Goal: Task Accomplishment & Management: Use online tool/utility

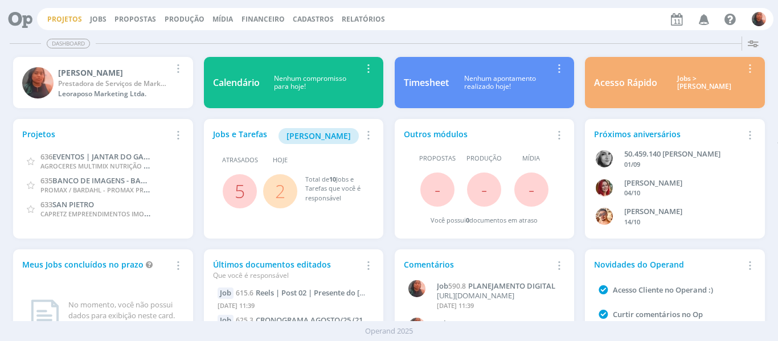
click at [67, 22] on link "Projetos" at bounding box center [64, 19] width 35 height 10
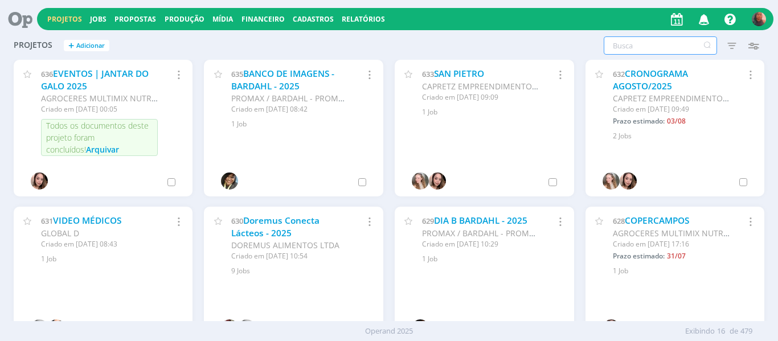
click at [634, 44] on input "text" at bounding box center [659, 45] width 113 height 18
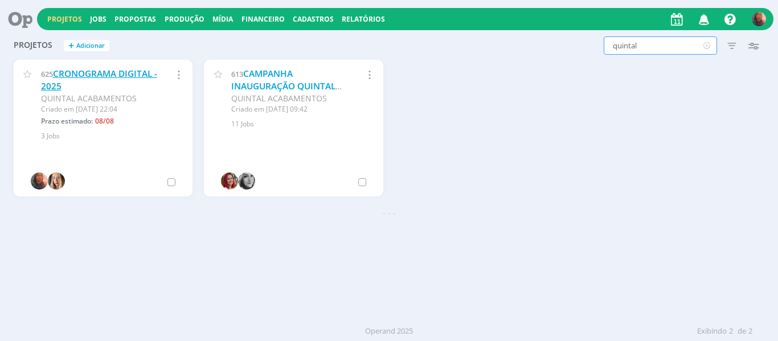
type input "quintal"
click at [111, 72] on link "CRONOGRAMA DIGITAL - 2025" at bounding box center [99, 80] width 116 height 24
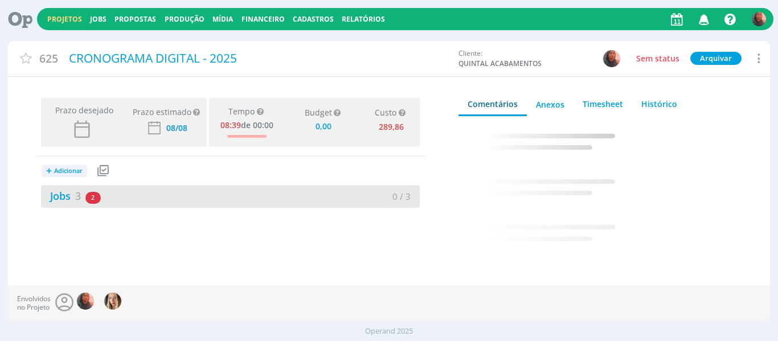
type input "0,00"
click at [178, 195] on div "Jobs 3 2 atrasados 0 / 3" at bounding box center [230, 196] width 379 height 23
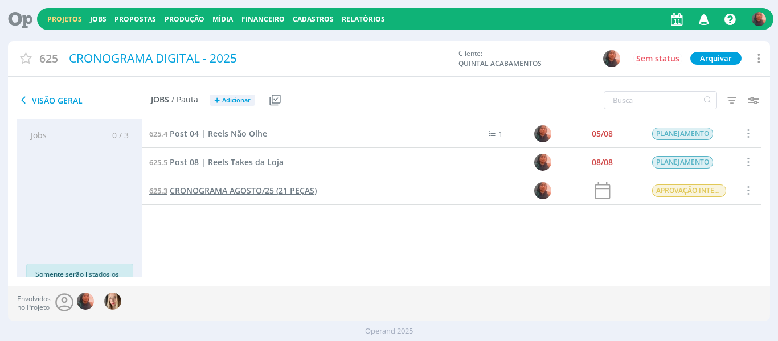
click at [228, 191] on span "CRONOGRAMA AGOSTO/25 (21 PEÇAS)" at bounding box center [243, 190] width 147 height 11
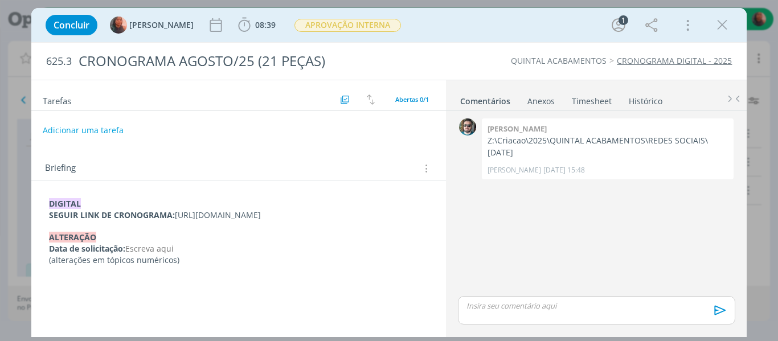
click at [168, 221] on p "SEGUIR LINK DE CRONOGRAMA: [URL][DOMAIN_NAME]" at bounding box center [239, 214] width 380 height 11
click at [168, 221] on p "SEGUIR LINK DE CRONOGRAMA: [URL][DOMAIN_NAME]" at bounding box center [239, 215] width 379 height 11
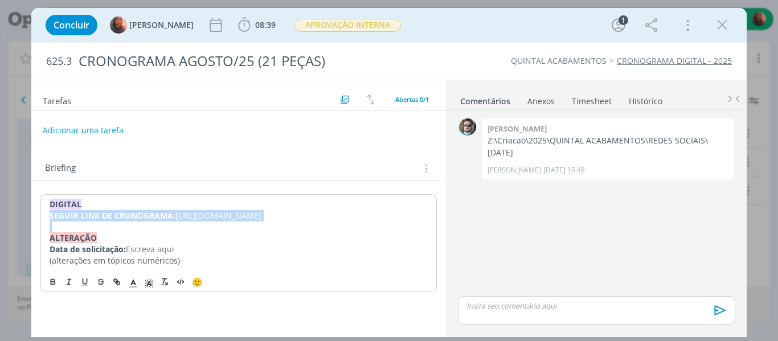
click at [168, 221] on p "SEGUIR LINK DE CRONOGRAMA: [URL][DOMAIN_NAME]" at bounding box center [239, 215] width 379 height 11
click at [62, 221] on p "SEGUIR LINK DE CRONOGRAMA: [URL][DOMAIN_NAME]" at bounding box center [239, 215] width 379 height 11
drag, startPoint x: 50, startPoint y: 228, endPoint x: 261, endPoint y: 235, distance: 210.7
click at [261, 221] on p "SEGUIR LINK DE CRONOGRAMA: [URL][DOMAIN_NAME]" at bounding box center [239, 215] width 379 height 11
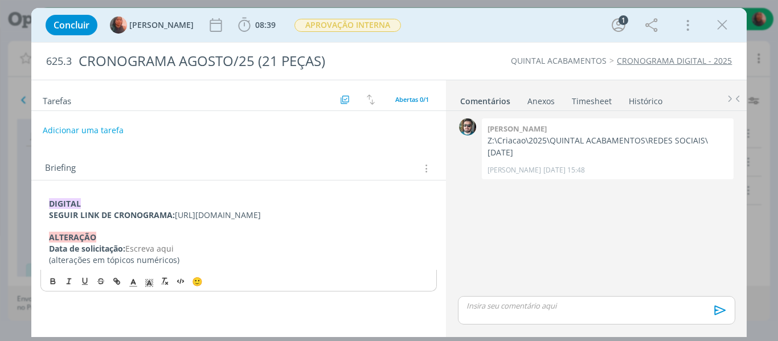
click at [521, 307] on p "dialog" at bounding box center [596, 306] width 258 height 10
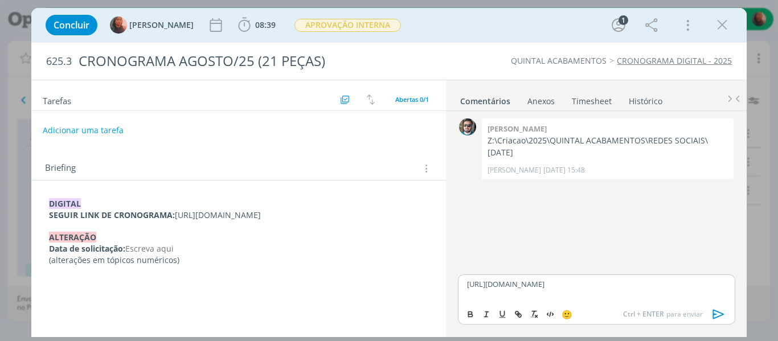
click at [721, 310] on icon "dialog" at bounding box center [718, 314] width 17 height 17
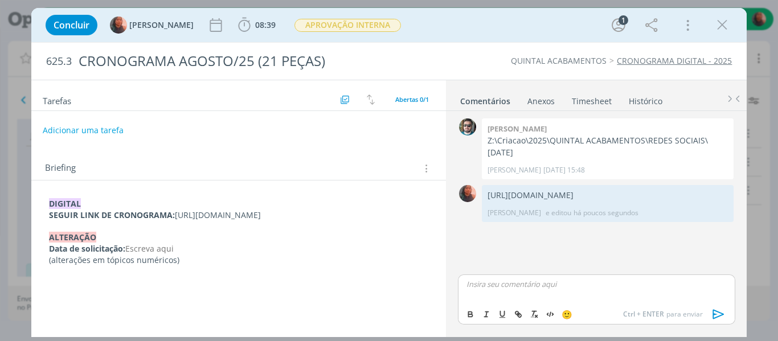
click at [548, 297] on div "dialog" at bounding box center [596, 288] width 277 height 28
click at [113, 221] on p "SEGUIR LINK DE CRONOGRAMA: [URL][DOMAIN_NAME]" at bounding box center [239, 214] width 380 height 11
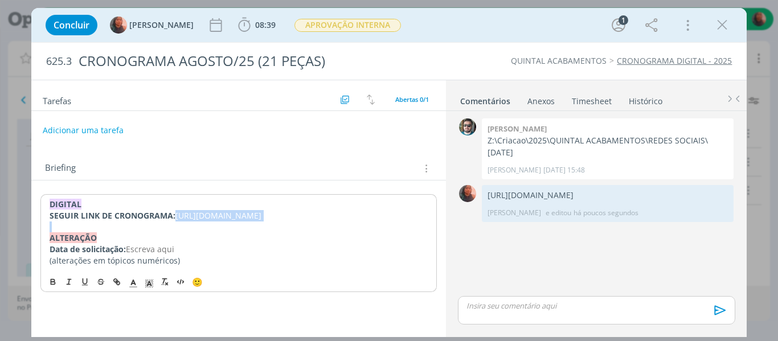
drag, startPoint x: 47, startPoint y: 225, endPoint x: 265, endPoint y: 248, distance: 219.2
click at [265, 248] on div "DIGITAL SEGUIR LINK DE CRONOGRAMA: [URL][DOMAIN_NAME] ﻿ALTERAÇÃO Data de solici…" at bounding box center [238, 232] width 397 height 76
click at [93, 130] on button "Adicionar uma tarefa" at bounding box center [82, 129] width 81 height 19
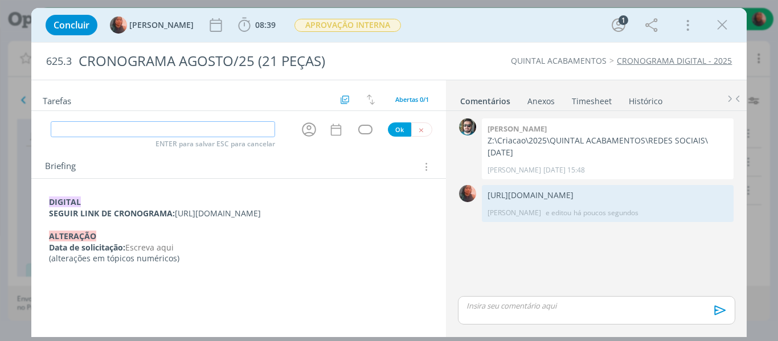
click at [183, 128] on input "dialog" at bounding box center [163, 129] width 225 height 16
click at [306, 133] on icon "dialog" at bounding box center [309, 129] width 14 height 14
type input "EDIÇÃO"
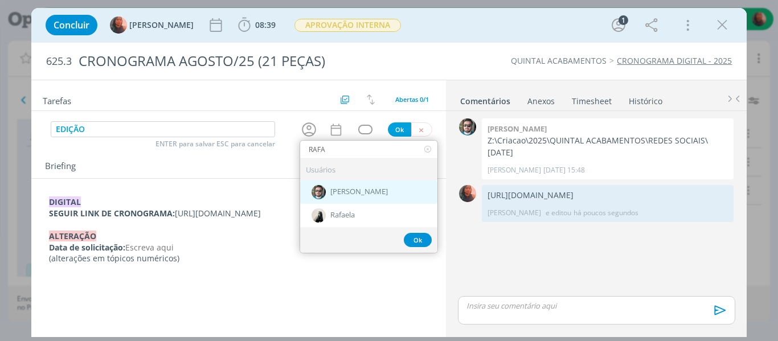
type input "RAFA"
click at [330, 188] on div "[PERSON_NAME]" at bounding box center [368, 191] width 137 height 23
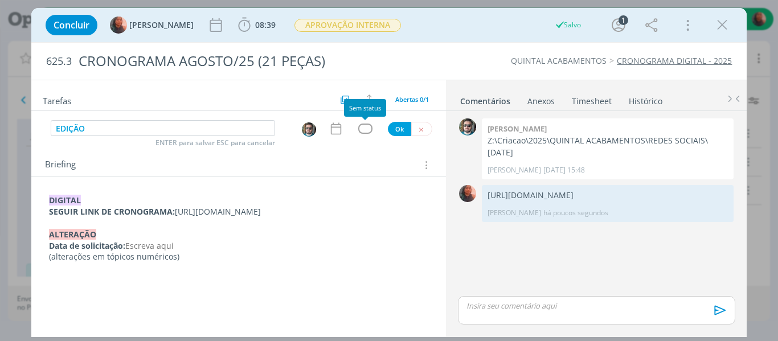
click at [362, 130] on div "dialog" at bounding box center [365, 129] width 14 height 10
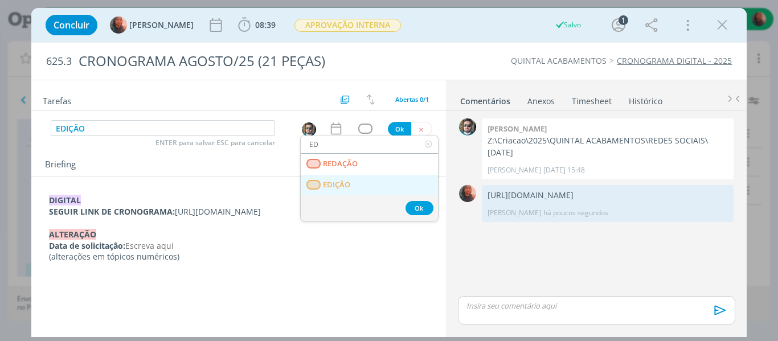
type input "ED"
click at [349, 180] on span "EDIÇÃO" at bounding box center [336, 184] width 27 height 9
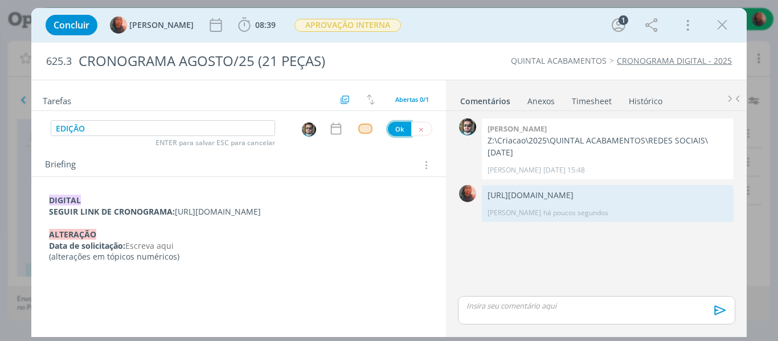
click at [400, 130] on button "Ok" at bounding box center [399, 129] width 23 height 14
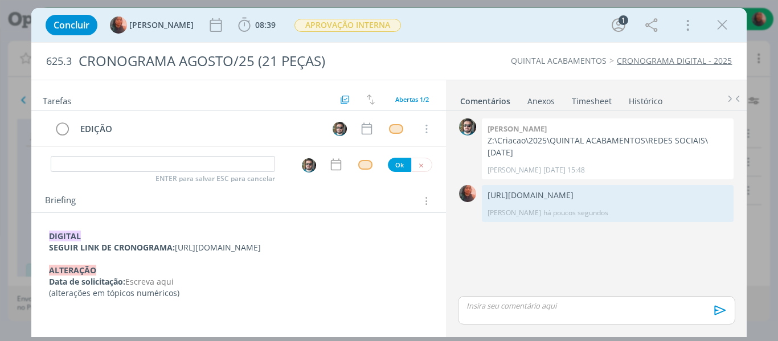
click at [546, 309] on p "dialog" at bounding box center [596, 306] width 258 height 10
click at [0, 0] on button "dialog" at bounding box center [0, 0] width 0 height 0
click at [544, 263] on div "0 [PERSON_NAME]:\Criacao\2025\QUINTAL ACABAMENTOS\REDES SOCIAIS\[DATE] [PERSON_…" at bounding box center [596, 193] width 286 height 154
click at [543, 307] on pre "dialog" at bounding box center [596, 308] width 258 height 17
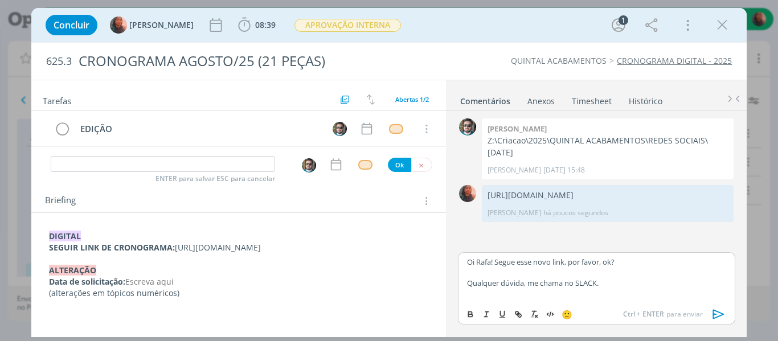
click at [721, 307] on icon "dialog" at bounding box center [718, 314] width 17 height 17
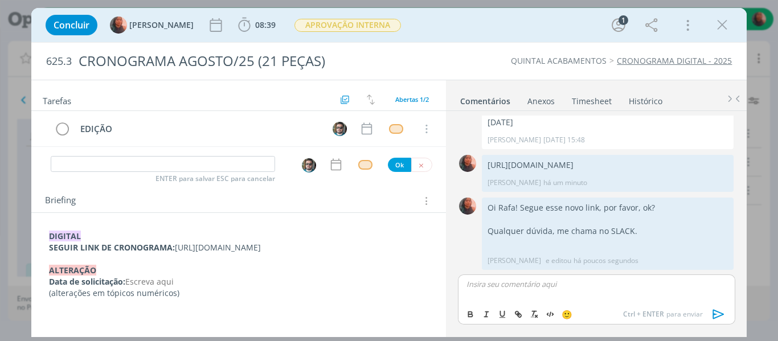
scroll to position [54, 0]
click at [615, 31] on icon "dialog" at bounding box center [618, 25] width 17 height 17
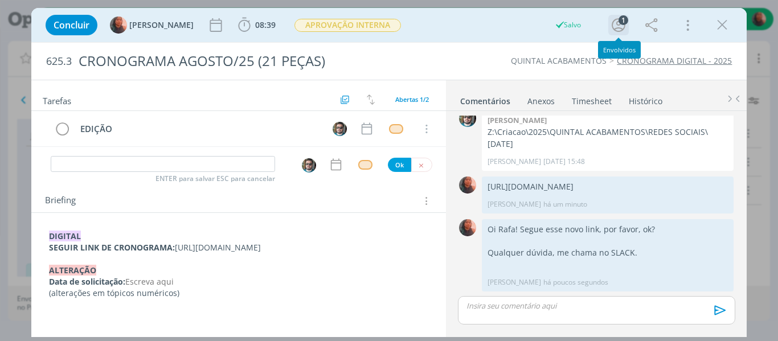
scroll to position [32, 0]
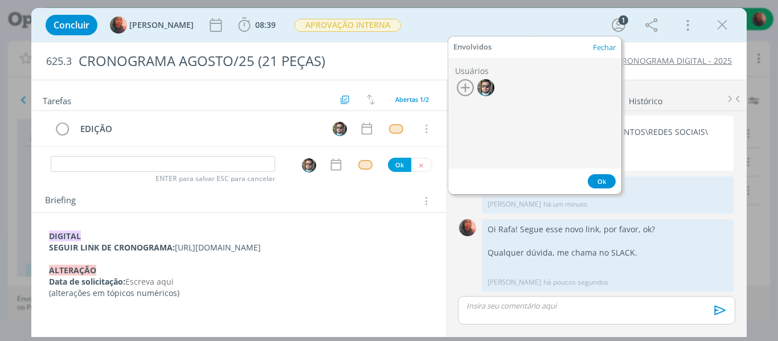
click at [464, 88] on icon "button" at bounding box center [465, 87] width 17 height 17
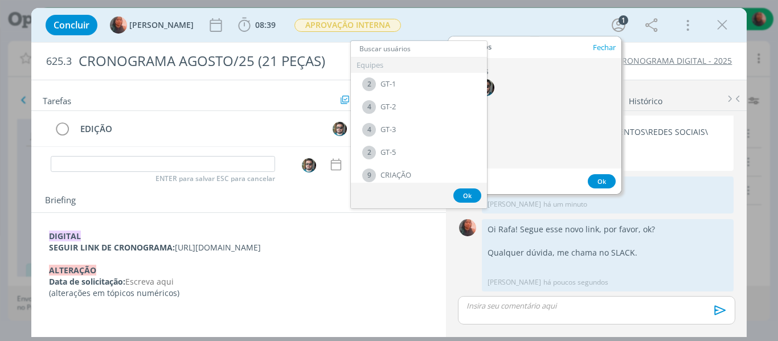
click at [439, 52] on input "text" at bounding box center [419, 49] width 136 height 16
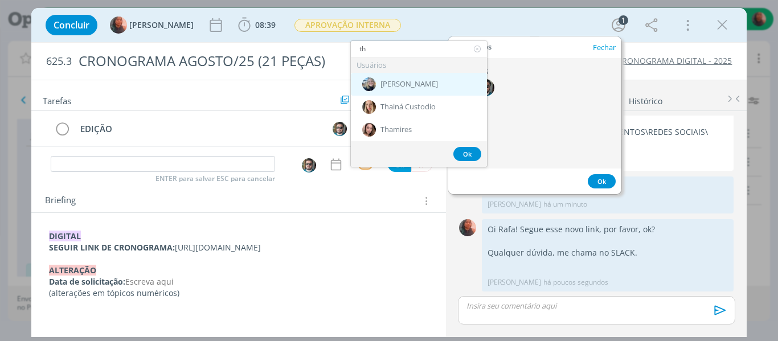
type input "th"
click at [450, 89] on div "[PERSON_NAME]" at bounding box center [419, 84] width 136 height 23
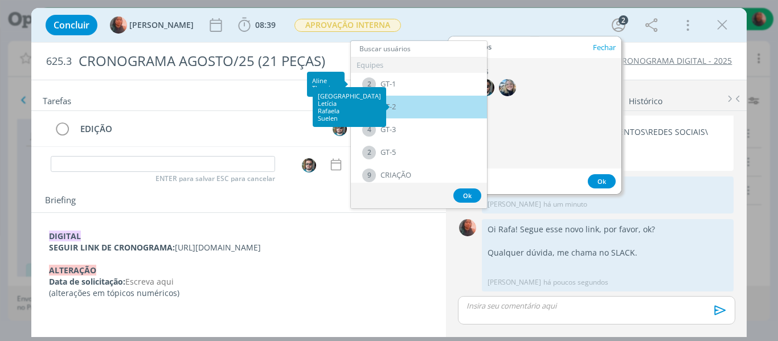
click at [444, 101] on div "4 GT-2" at bounding box center [419, 107] width 136 height 23
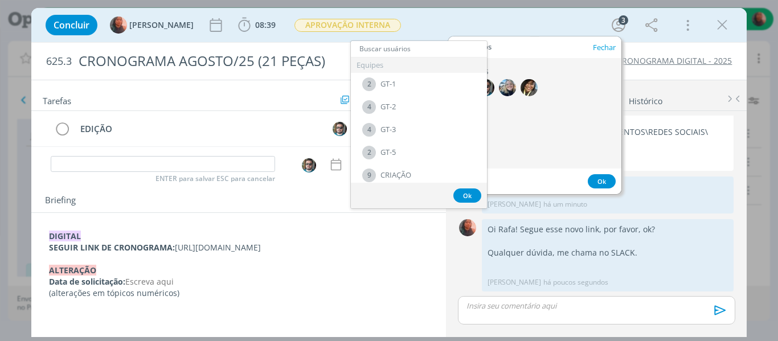
click at [436, 52] on input "text" at bounding box center [419, 49] width 136 height 16
click at [529, 86] on div at bounding box center [528, 87] width 17 height 17
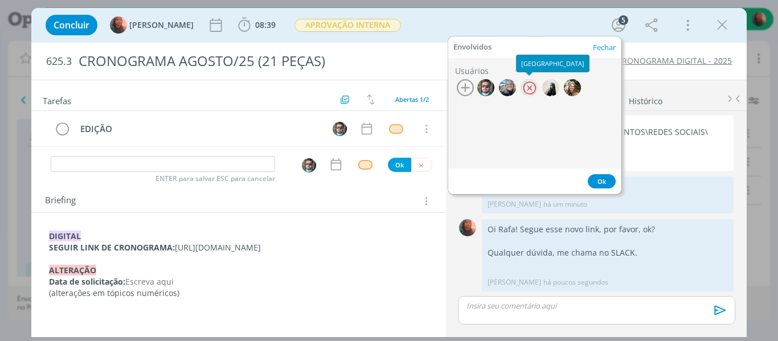
click at [529, 88] on div at bounding box center [528, 87] width 17 height 17
click at [456, 81] on div at bounding box center [487, 88] width 65 height 19
click at [460, 84] on icon "button" at bounding box center [465, 87] width 17 height 17
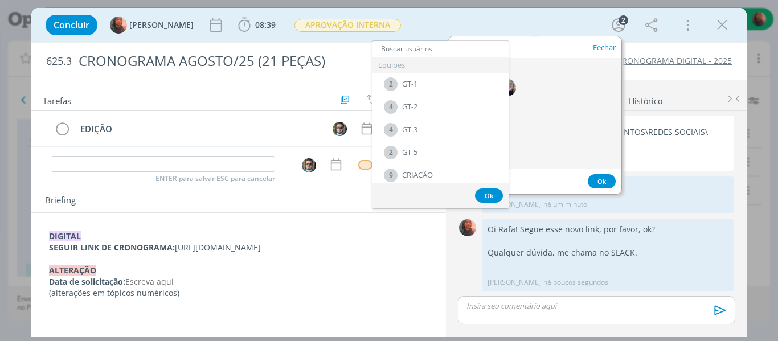
click at [408, 50] on input "text" at bounding box center [440, 49] width 136 height 16
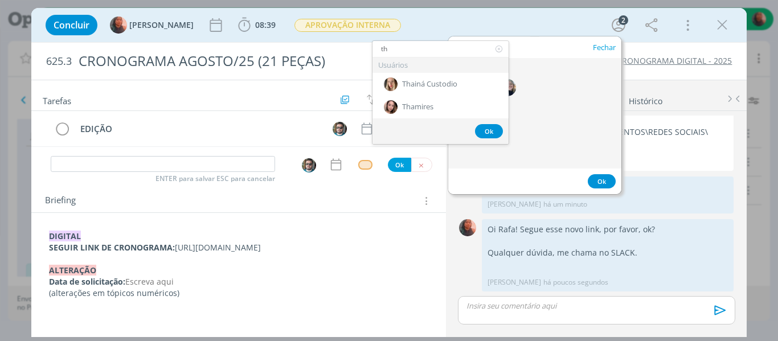
click at [424, 55] on input "th" at bounding box center [440, 49] width 136 height 16
click at [424, 54] on input "th" at bounding box center [440, 49] width 136 height 16
type input "th"
click at [433, 80] on span "Thainá Custodio" at bounding box center [429, 84] width 55 height 9
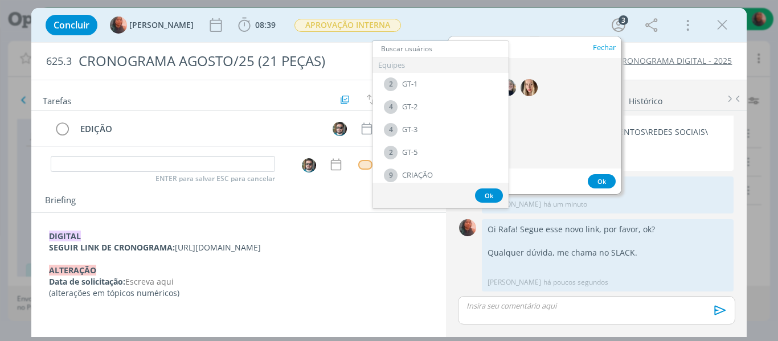
click at [483, 203] on div "Ok" at bounding box center [440, 196] width 136 height 26
click at [618, 183] on div "Ok" at bounding box center [534, 181] width 173 height 26
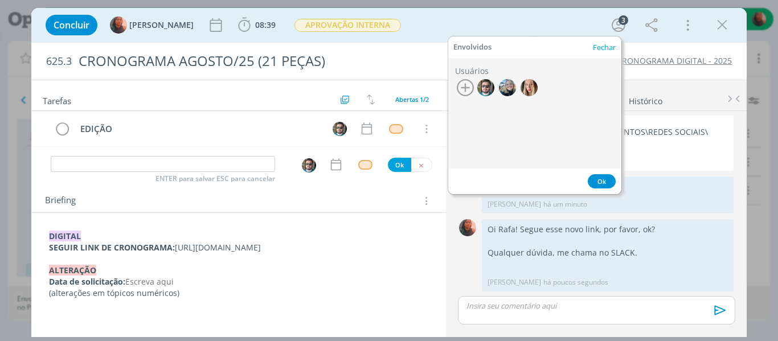
click at [599, 177] on button "Ok" at bounding box center [601, 181] width 28 height 14
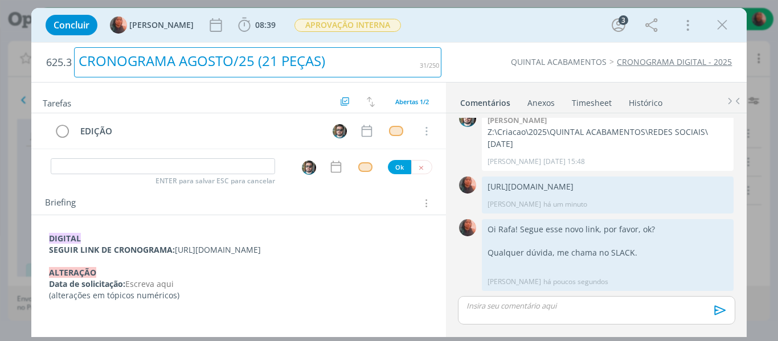
click at [277, 63] on div "CRONOGRAMA AGOSTO/25 (21 PEÇAS)" at bounding box center [257, 62] width 367 height 30
drag, startPoint x: 262, startPoint y: 62, endPoint x: 282, endPoint y: 58, distance: 20.3
click at [282, 58] on div "CRONOGRAMA AGOSTO/25 (21 PEÇAS)" at bounding box center [257, 62] width 367 height 30
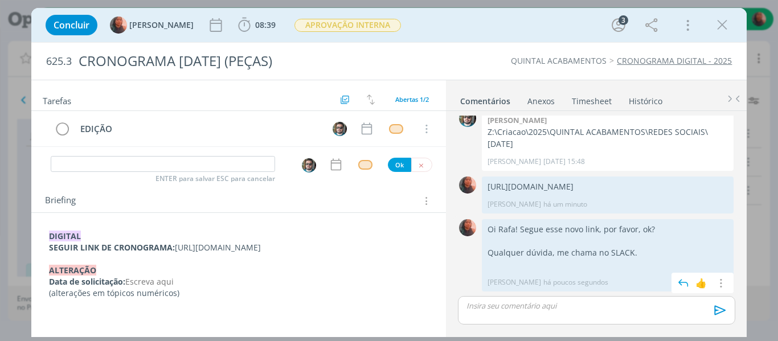
click at [481, 275] on div "0" at bounding box center [467, 255] width 28 height 72
click at [420, 166] on icon "dialog" at bounding box center [420, 165] width 7 height 7
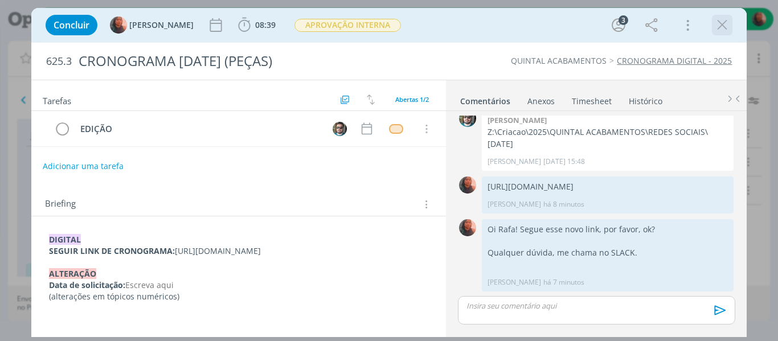
click at [721, 24] on icon "dialog" at bounding box center [721, 25] width 17 height 17
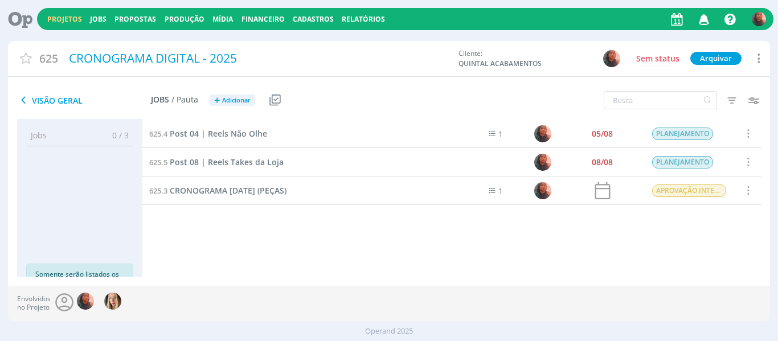
click at [64, 18] on link "Projetos" at bounding box center [64, 19] width 35 height 10
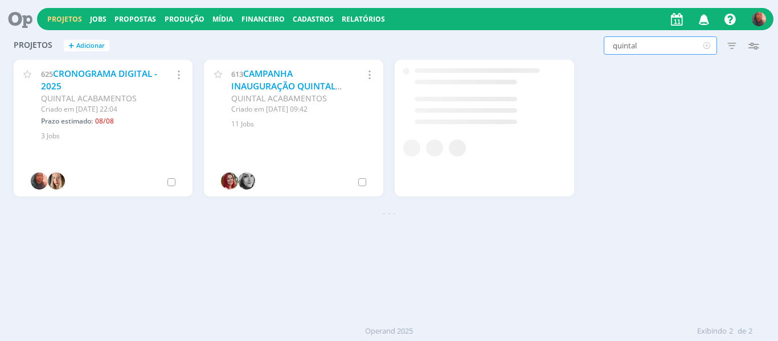
click at [642, 50] on input "quintal" at bounding box center [659, 45] width 113 height 18
click at [641, 50] on input "quintal" at bounding box center [659, 45] width 113 height 18
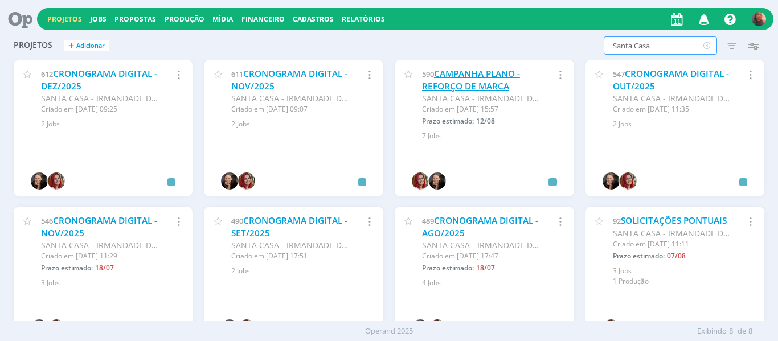
type input "Santa Casa"
click at [477, 79] on link "CAMPANHA PLANO - REFORÇO DE MARCA" at bounding box center [471, 80] width 98 height 24
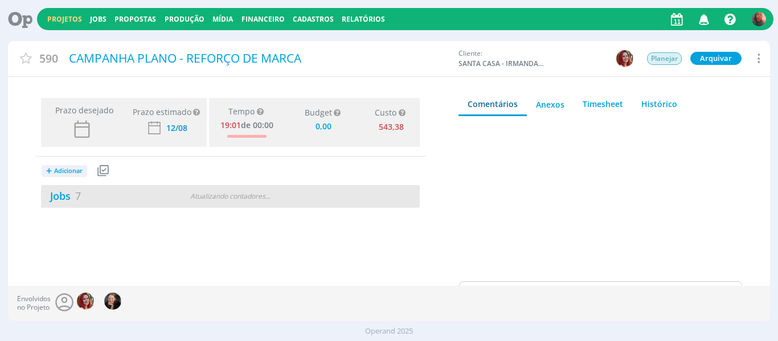
type input "0,00"
click at [114, 198] on div "Jobs 7" at bounding box center [105, 195] width 129 height 15
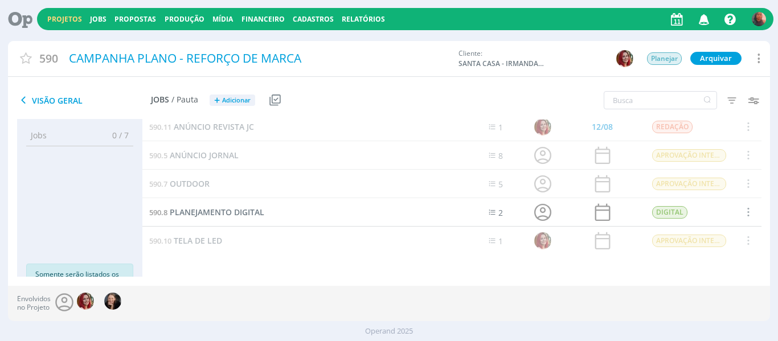
scroll to position [64, 0]
click at [229, 207] on span "PLANEJAMENTO DIGITAL" at bounding box center [217, 211] width 94 height 11
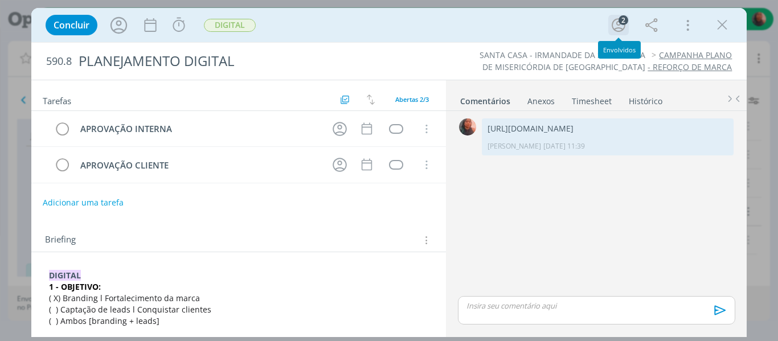
click at [616, 27] on icon "dialog" at bounding box center [618, 25] width 17 height 17
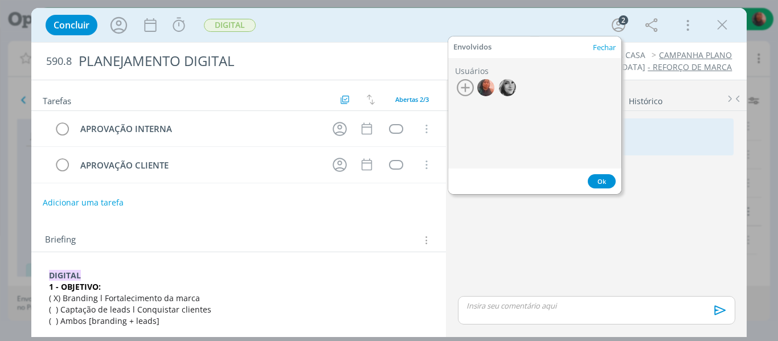
click at [478, 24] on div "Concluir Iniciar Apontar Data * [DATE] Horas * 00:00 Tarefa Selecione a tarefa …" at bounding box center [389, 24] width 698 height 27
